Goal: Use online tool/utility: Use online tool/utility

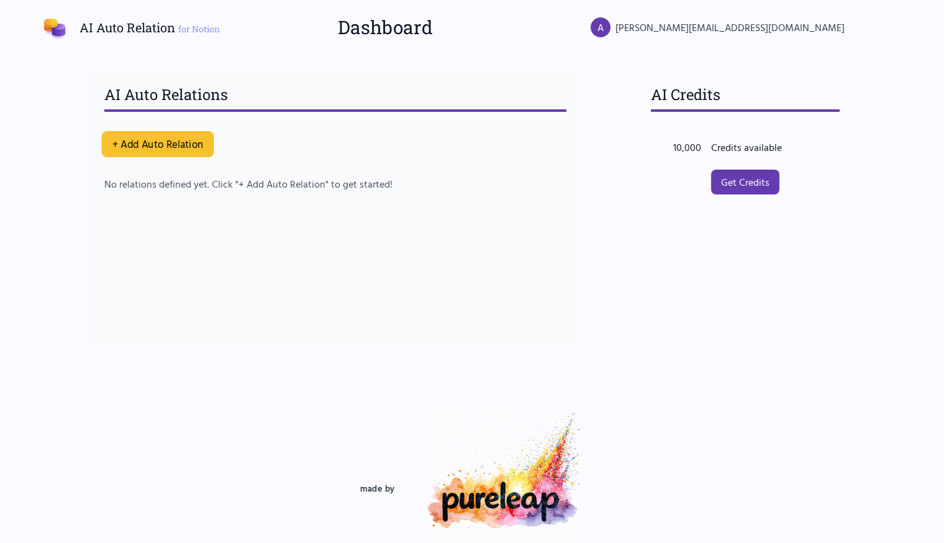
click at [133, 140] on button "+ Add Auto Relation" at bounding box center [158, 144] width 112 height 26
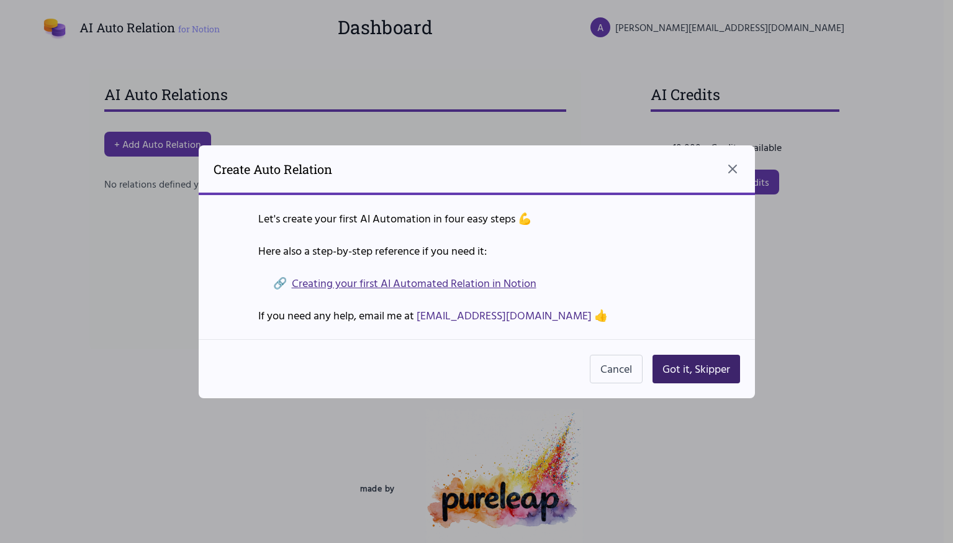
click at [679, 362] on button "Got it, Skipper" at bounding box center [696, 368] width 88 height 29
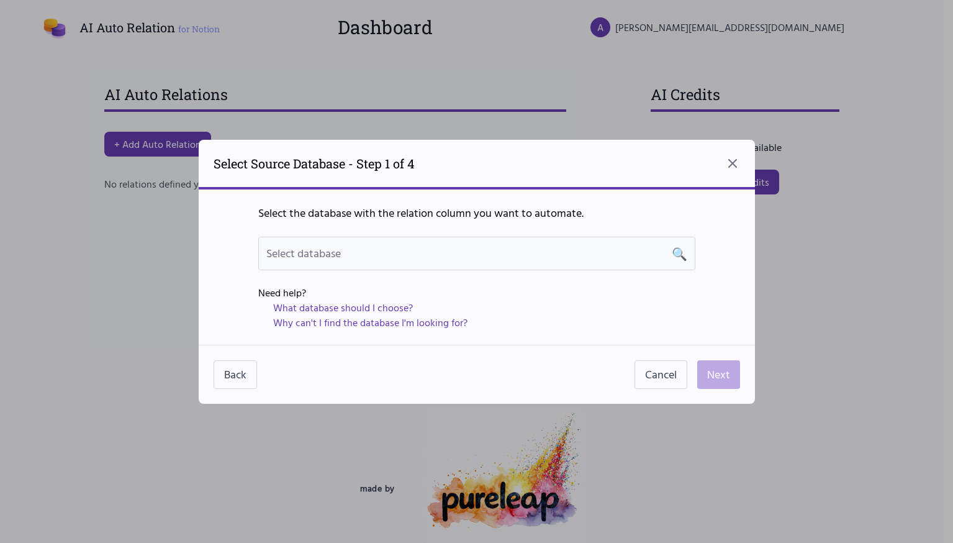
click at [531, 248] on div "Select database 🔍" at bounding box center [476, 253] width 421 height 17
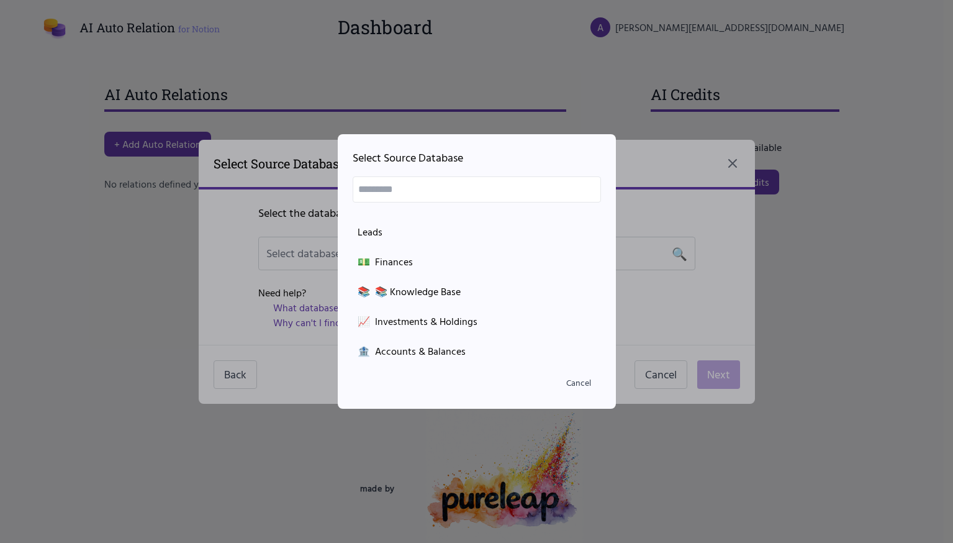
scroll to position [647, 0]
click at [378, 294] on div "📚 📚 Knowledge Base" at bounding box center [477, 292] width 238 height 15
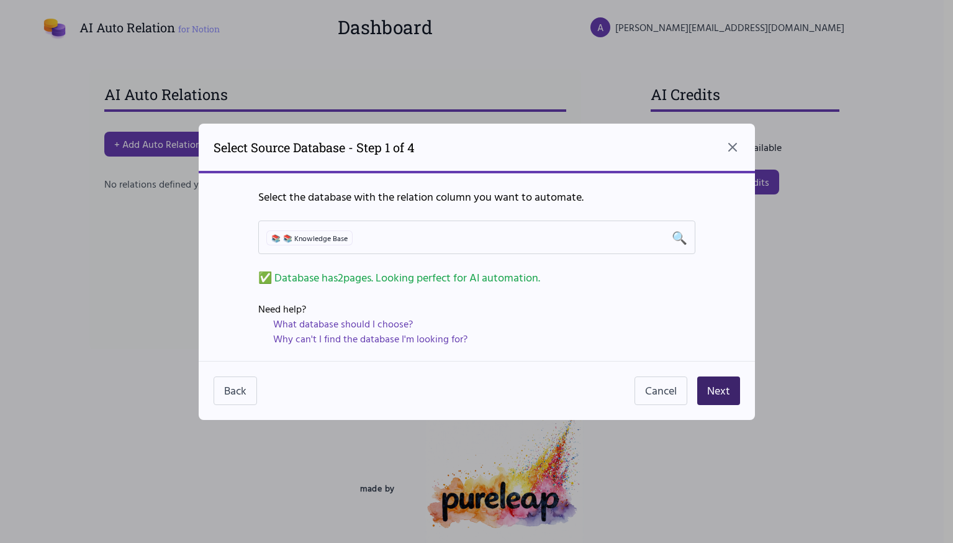
click at [733, 389] on button "Next" at bounding box center [718, 390] width 43 height 29
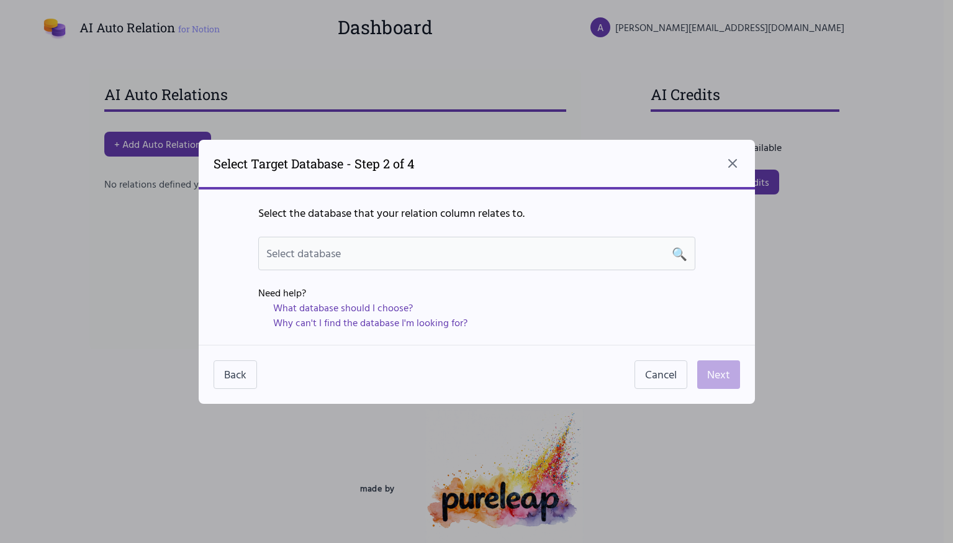
click at [569, 265] on div "Select database 🔍" at bounding box center [476, 254] width 437 height 34
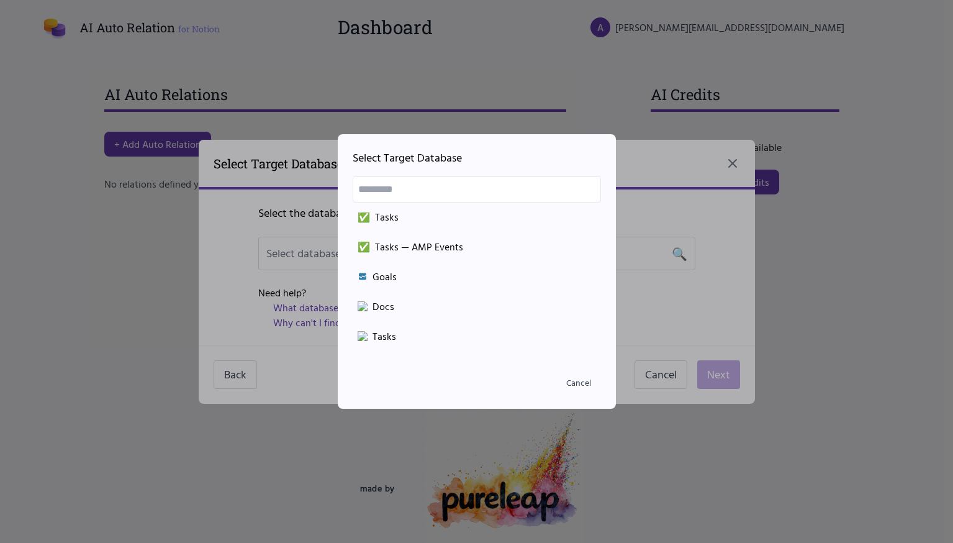
scroll to position [3260, 0]
click at [494, 271] on div "Goals" at bounding box center [477, 271] width 238 height 15
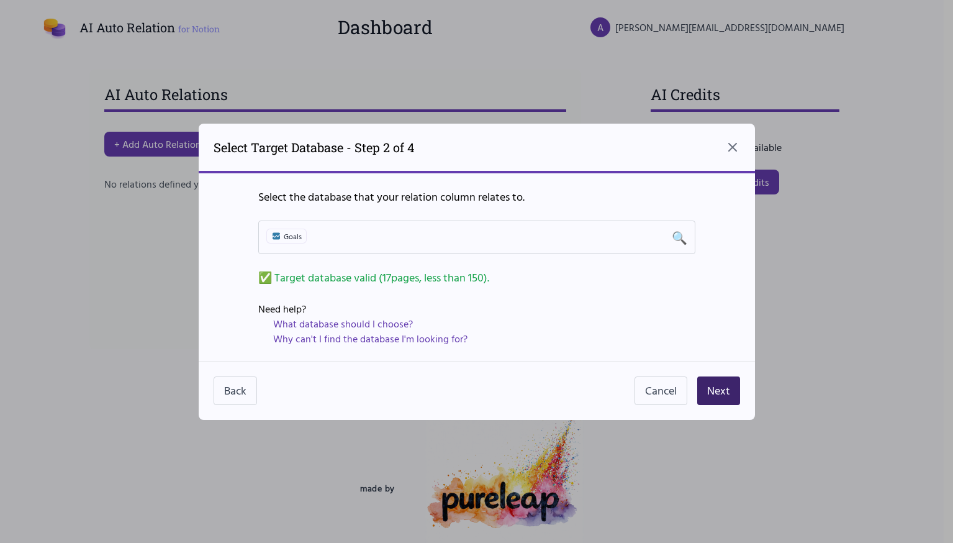
click at [715, 384] on button "Next" at bounding box center [718, 390] width 43 height 29
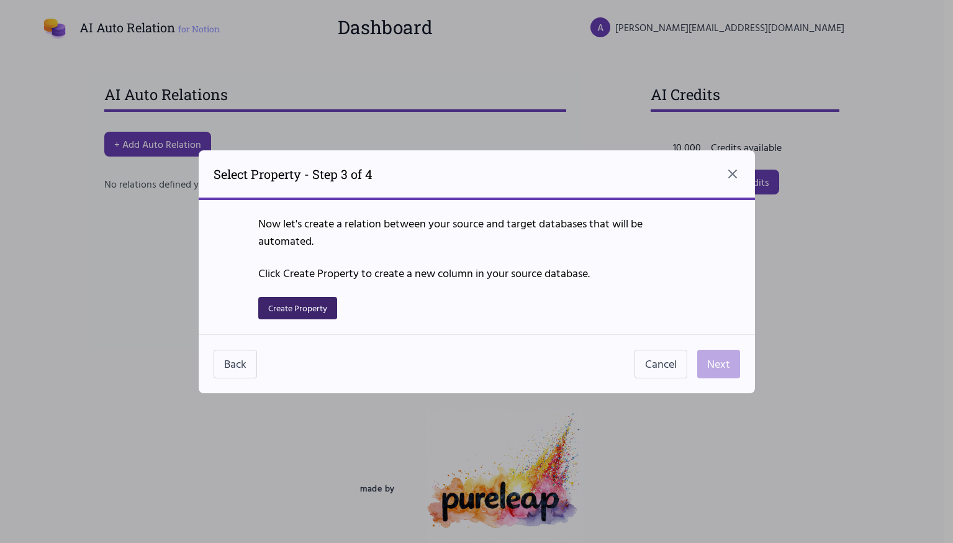
click at [300, 300] on button "Create Property" at bounding box center [297, 308] width 79 height 22
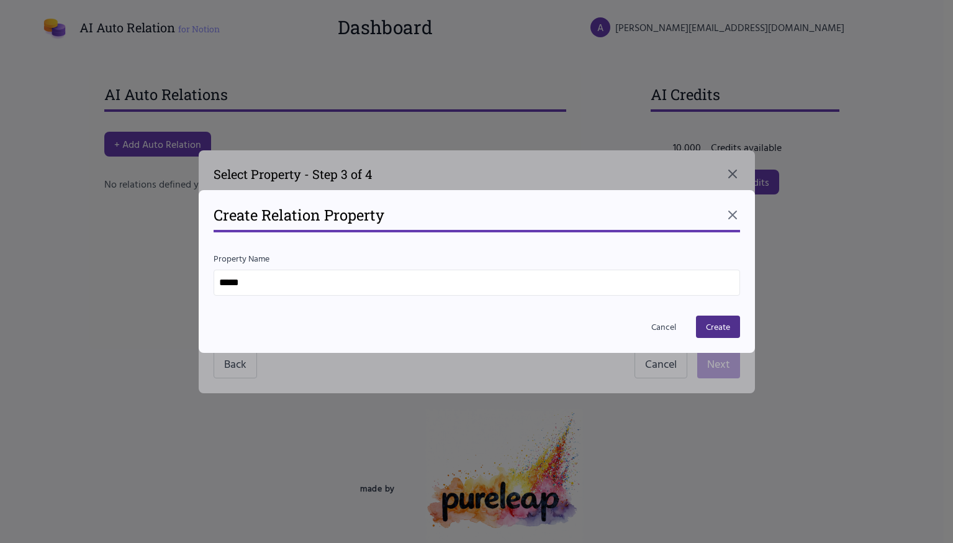
click at [341, 282] on input "*****" at bounding box center [477, 282] width 526 height 26
click at [734, 324] on button "Create" at bounding box center [718, 326] width 44 height 22
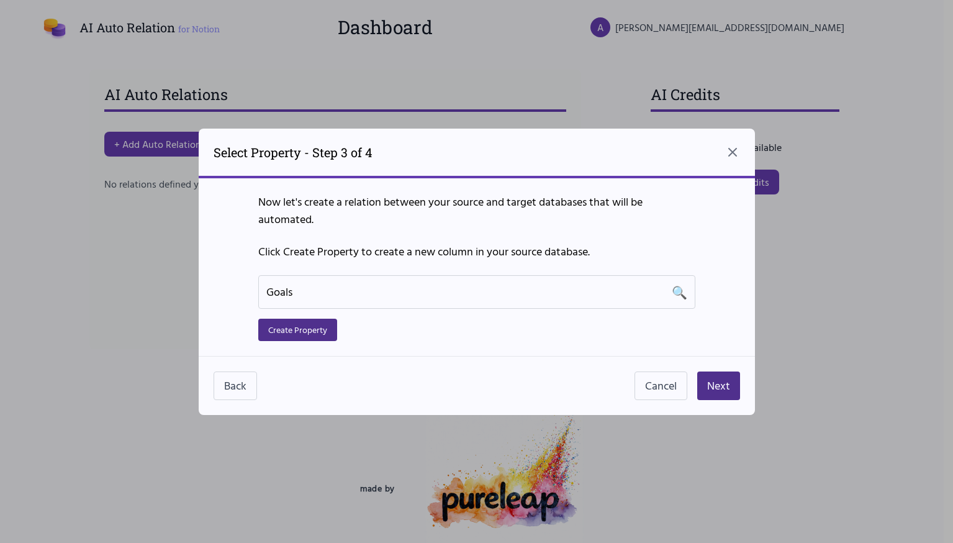
click at [724, 405] on div "Back Cancel Next" at bounding box center [477, 385] width 556 height 59
click at [724, 395] on button "Next" at bounding box center [718, 385] width 43 height 29
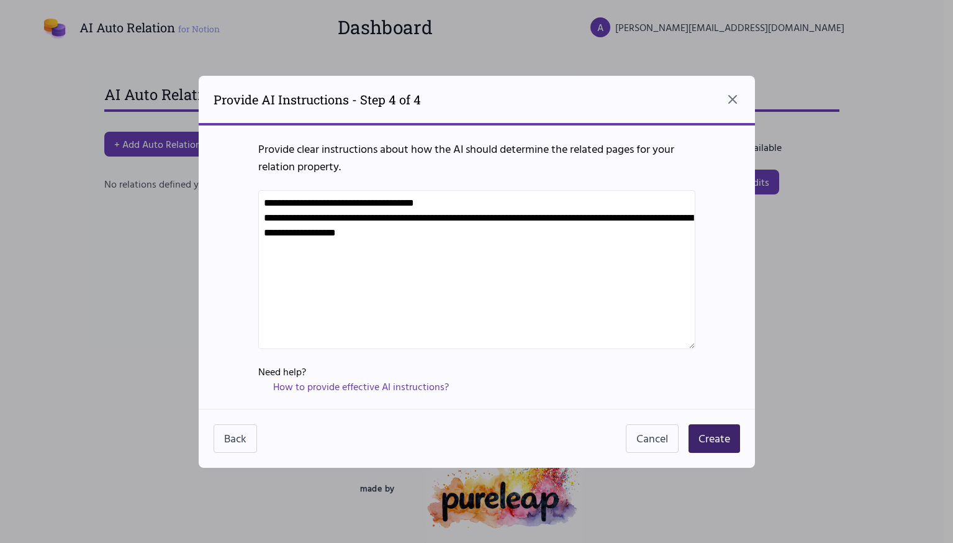
click at [724, 426] on button "Create" at bounding box center [714, 438] width 52 height 29
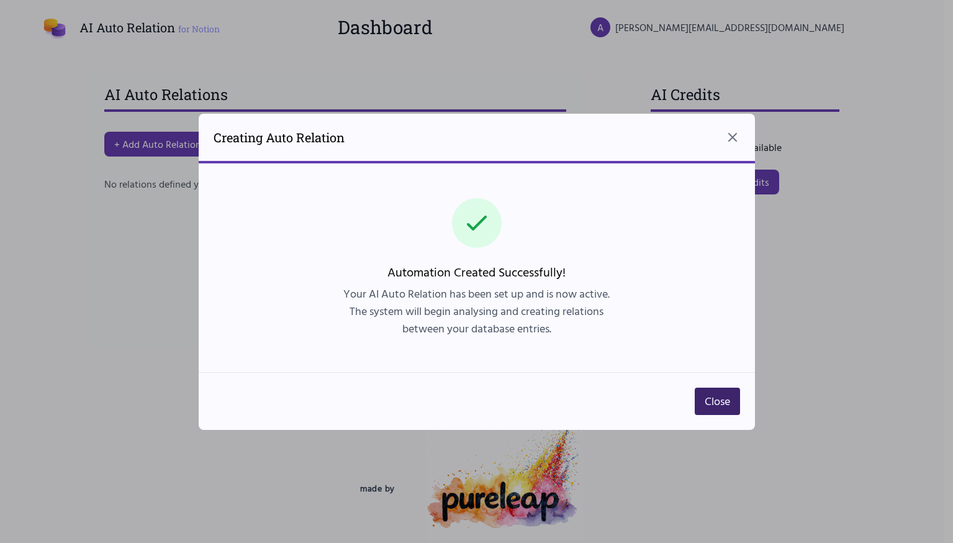
click at [735, 404] on button "Close" at bounding box center [717, 400] width 45 height 27
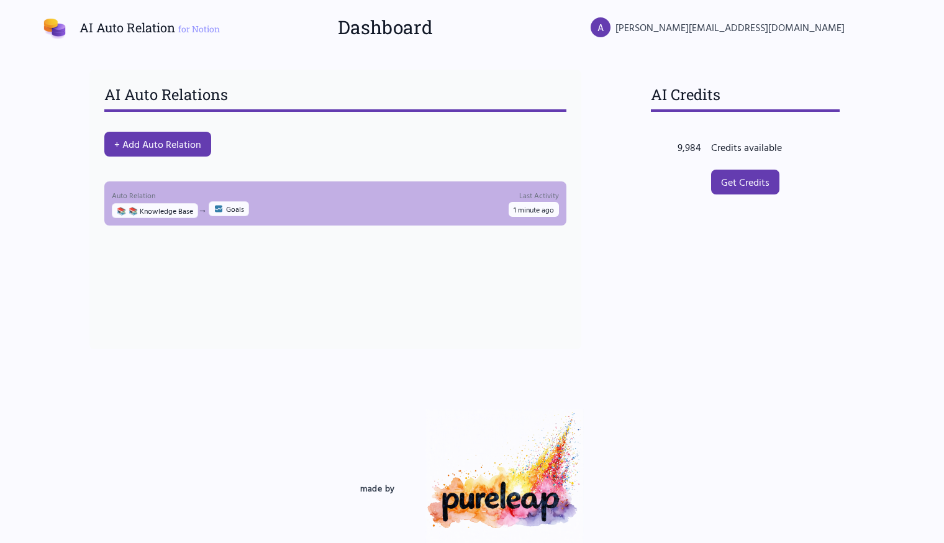
click at [477, 209] on div "Auto Relation 📚 📚 Knowledge Base → Goals Last Activity 1 minute ago" at bounding box center [335, 203] width 447 height 29
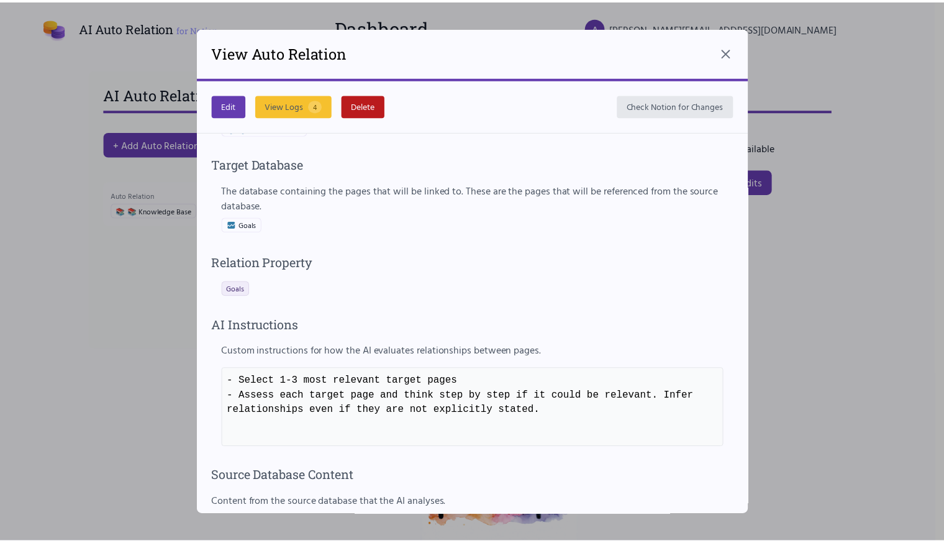
scroll to position [512, 0]
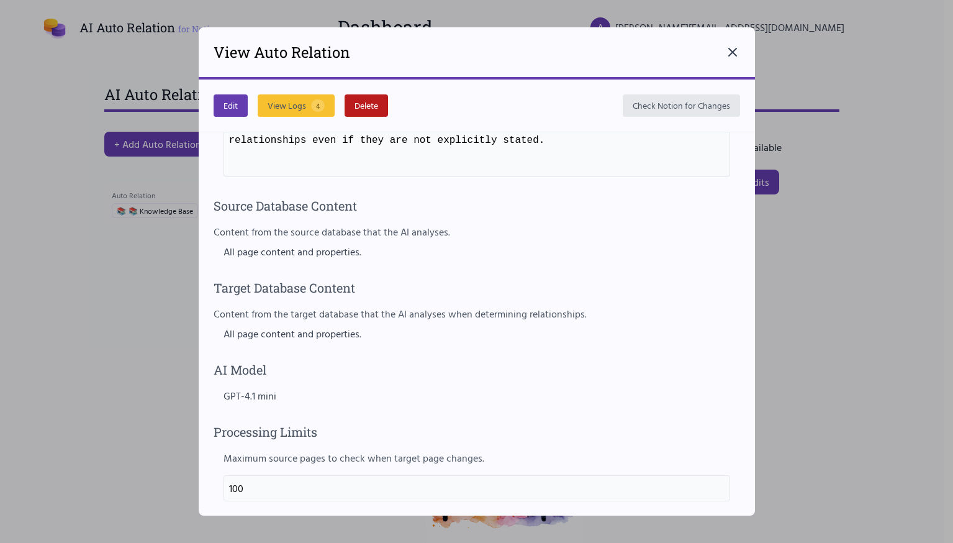
click at [735, 52] on icon at bounding box center [732, 52] width 15 height 15
